Goal: Find contact information: Find contact information

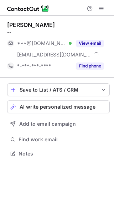
scroll to position [148, 114]
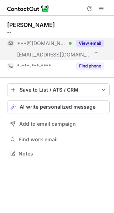
click at [94, 42] on button "View email" at bounding box center [90, 43] width 28 height 7
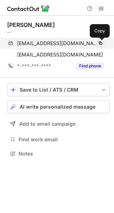
click at [100, 42] on span at bounding box center [100, 43] width 6 height 6
